Goal: Task Accomplishment & Management: Use online tool/utility

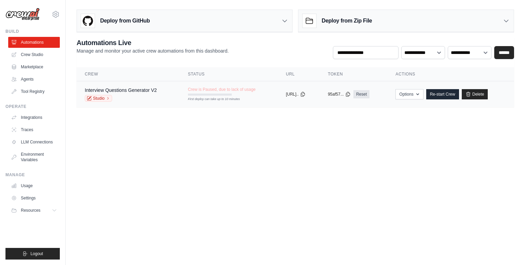
click at [199, 101] on div "First deploy can take up to 10 minutes" at bounding box center [210, 99] width 44 height 5
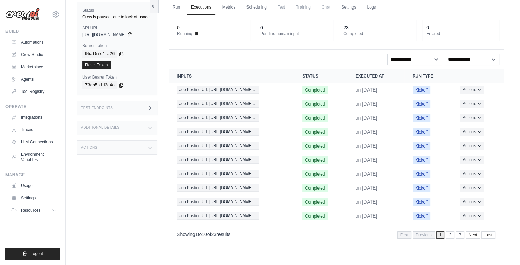
scroll to position [29, 0]
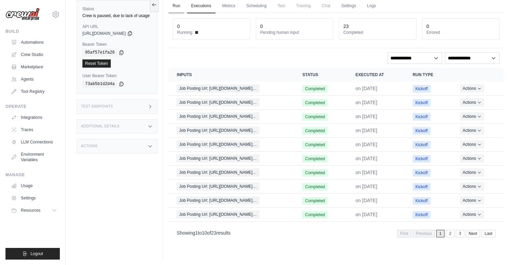
click at [177, 8] on link "Run" at bounding box center [177, 6] width 16 height 14
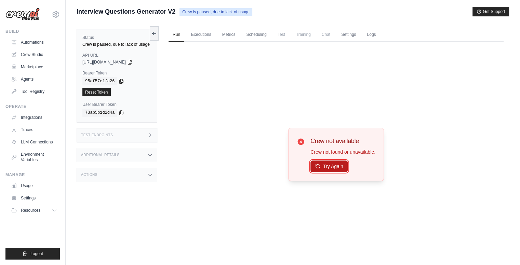
click at [321, 163] on button "Try Again" at bounding box center [329, 167] width 37 height 12
click at [493, 11] on button "Get Support" at bounding box center [491, 12] width 37 height 10
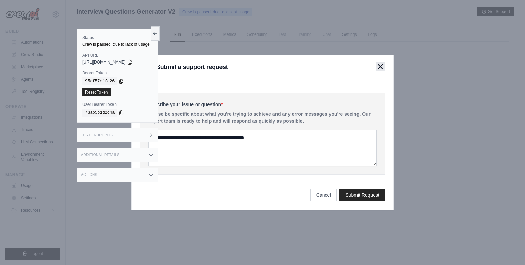
click at [383, 70] on button "button" at bounding box center [381, 67] width 10 height 10
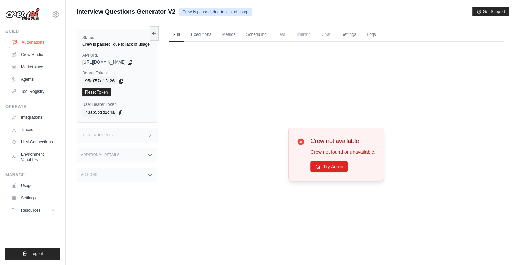
click at [19, 38] on link "Automations" at bounding box center [35, 42] width 52 height 11
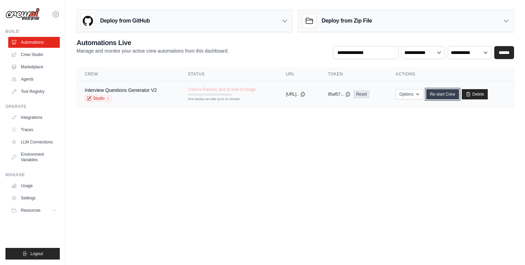
click at [457, 95] on link "Re-start Crew" at bounding box center [443, 94] width 33 height 10
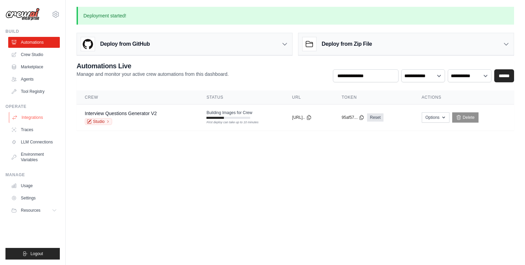
click at [43, 115] on link "Integrations" at bounding box center [35, 117] width 52 height 11
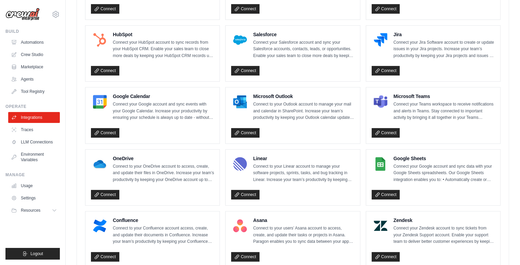
scroll to position [184, 0]
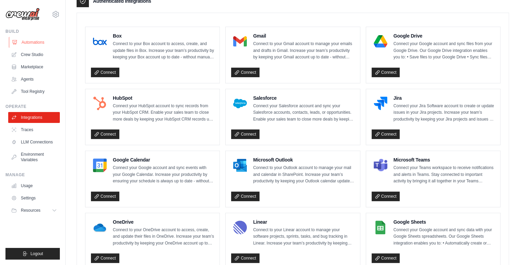
click at [25, 41] on link "Automations" at bounding box center [35, 42] width 52 height 11
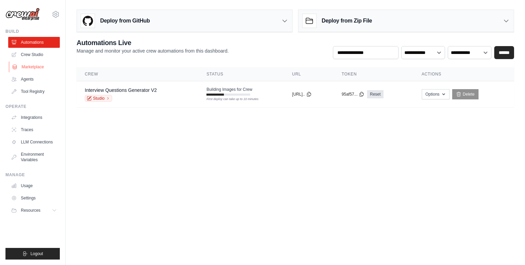
click at [33, 66] on link "Marketplace" at bounding box center [35, 67] width 52 height 11
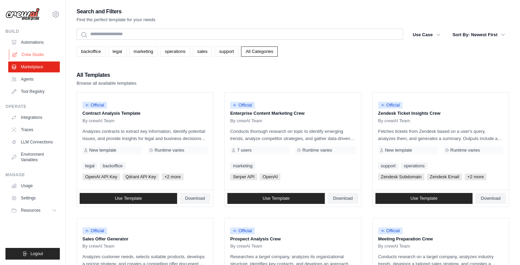
click at [32, 57] on link "Crew Studio" at bounding box center [35, 54] width 52 height 11
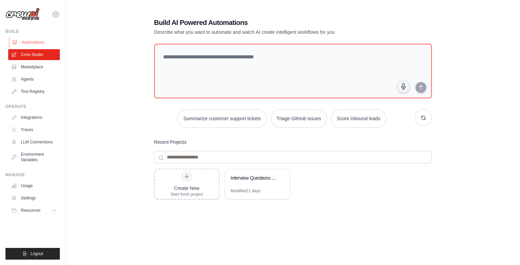
click at [34, 41] on link "Automations" at bounding box center [35, 42] width 52 height 11
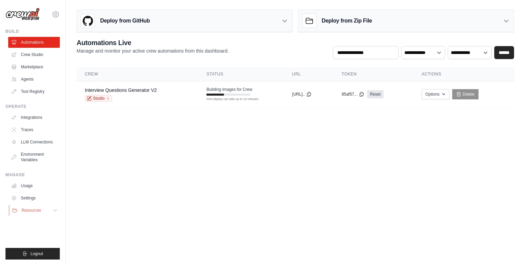
click at [36, 212] on span "Resources" at bounding box center [32, 210] width 20 height 5
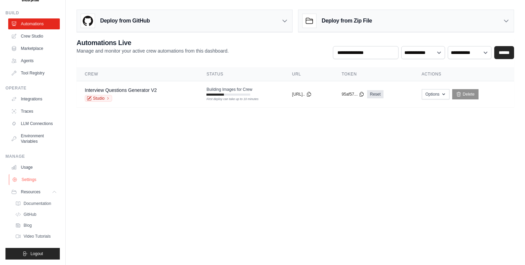
scroll to position [24, 0]
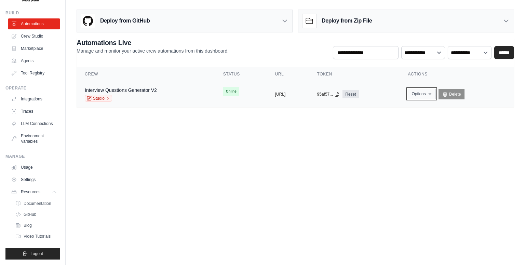
click at [433, 95] on icon "button" at bounding box center [430, 93] width 5 height 5
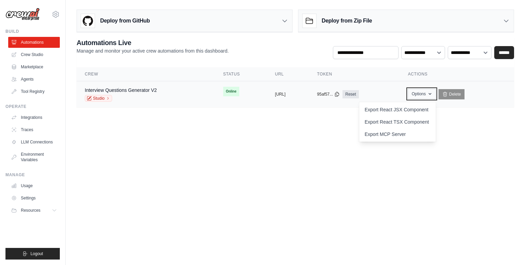
scroll to position [0, 0]
click at [433, 95] on icon "button" at bounding box center [430, 93] width 5 height 5
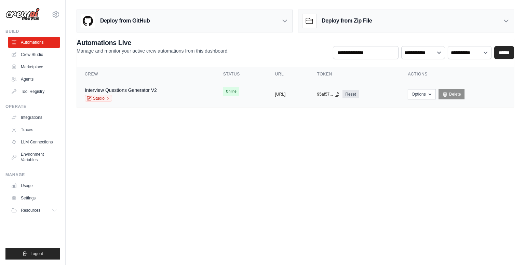
click at [120, 81] on td "Interview Questions Generator V2 Studio" at bounding box center [146, 94] width 139 height 26
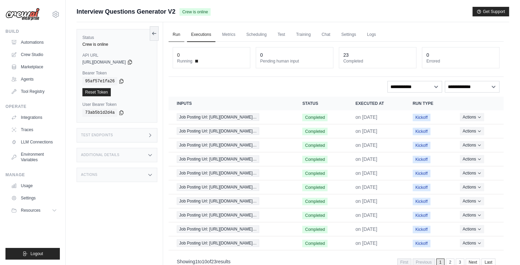
click at [181, 34] on link "Run" at bounding box center [177, 35] width 16 height 14
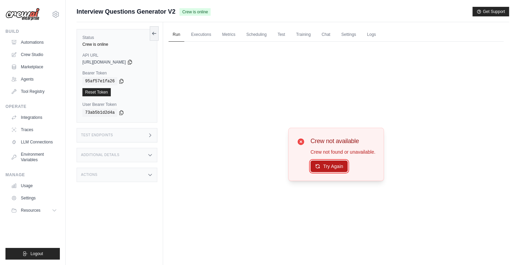
click at [324, 168] on button "Try Again" at bounding box center [329, 167] width 37 height 12
click at [325, 167] on button "Try Again" at bounding box center [329, 167] width 37 height 12
click at [327, 169] on button "Try Again" at bounding box center [329, 167] width 37 height 12
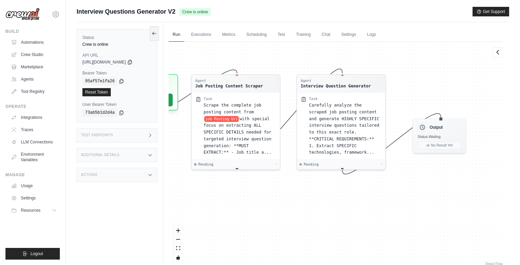
drag, startPoint x: 299, startPoint y: 234, endPoint x: 233, endPoint y: 209, distance: 70.7
click at [233, 209] on div "Agent Job Posting Content Scraper Task Scrape the complete job posting content …" at bounding box center [336, 155] width 335 height 226
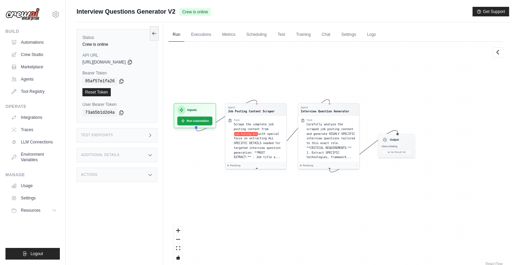
click at [336, 77] on div "Agent Job Posting Content Scraper Task Scrape the complete job posting content …" at bounding box center [336, 155] width 335 height 226
click at [45, 189] on link "Usage" at bounding box center [35, 186] width 52 height 11
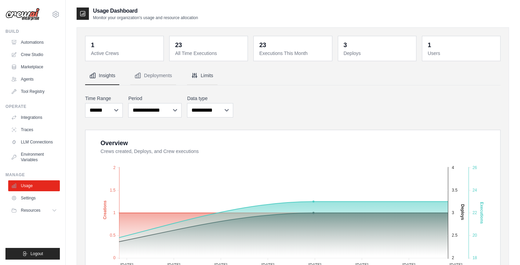
click at [198, 80] on button "Limits" at bounding box center [202, 76] width 30 height 18
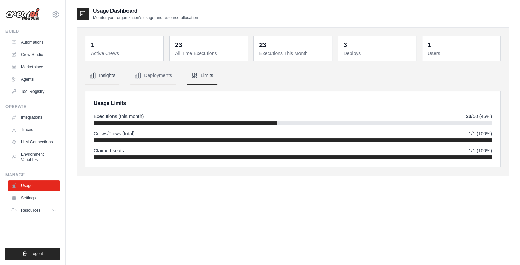
click at [113, 82] on button "Insights" at bounding box center [102, 76] width 34 height 18
